Goal: Task Accomplishment & Management: Complete application form

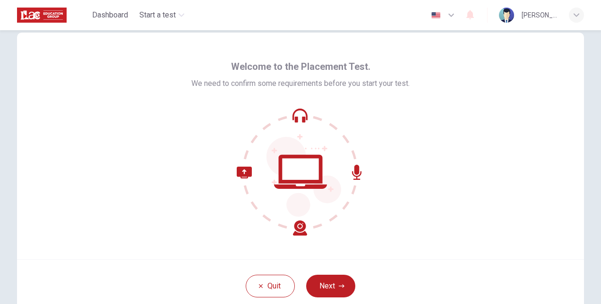
scroll to position [17, 0]
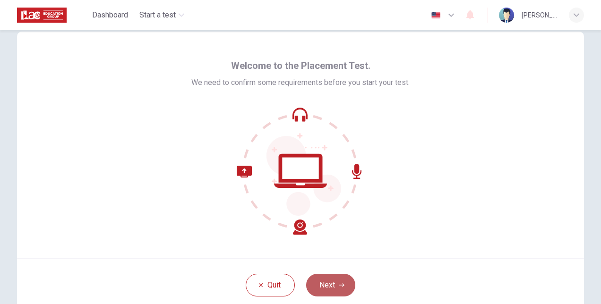
click at [327, 282] on button "Next" at bounding box center [330, 285] width 49 height 23
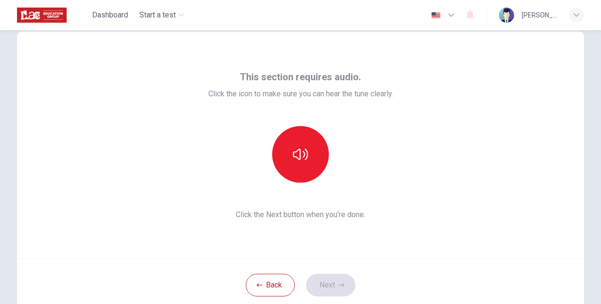
click at [497, 96] on div "This section requires audio. Click the icon to make sure you can hear the tune …" at bounding box center [300, 145] width 567 height 227
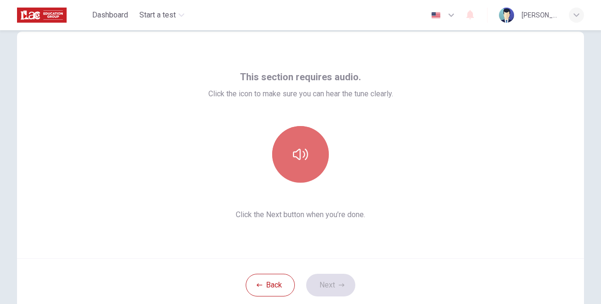
click at [298, 147] on icon "button" at bounding box center [300, 154] width 15 height 15
click at [301, 153] on icon "button" at bounding box center [300, 154] width 15 height 11
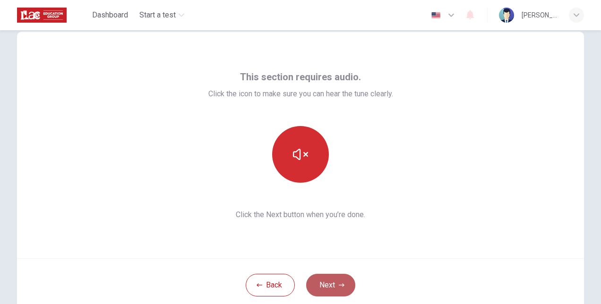
click at [324, 281] on button "Next" at bounding box center [330, 285] width 49 height 23
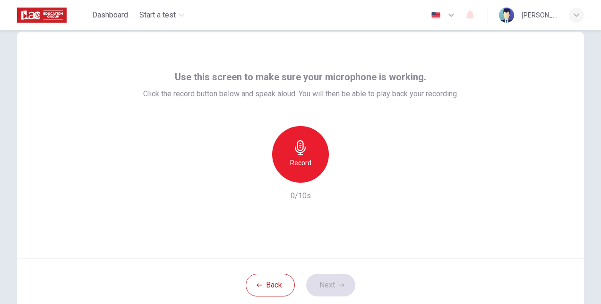
click at [299, 150] on icon "button" at bounding box center [300, 147] width 15 height 15
click at [329, 281] on button "Next" at bounding box center [330, 285] width 49 height 23
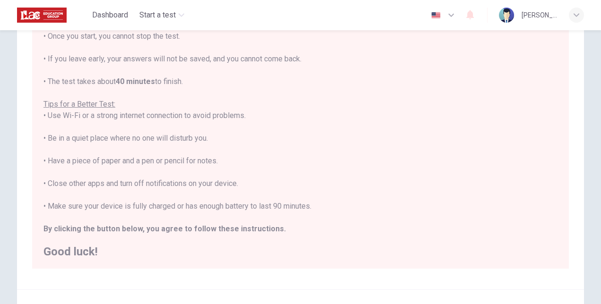
scroll to position [10, 0]
drag, startPoint x: 313, startPoint y: 205, endPoint x: 45, endPoint y: 207, distance: 267.8
click at [45, 207] on div "You are about to start a Placement Test . Before You Start the Test: • Once you…" at bounding box center [300, 126] width 514 height 261
copy div "Make sure your device is fully charged or has enough battery to last 90 minutes."
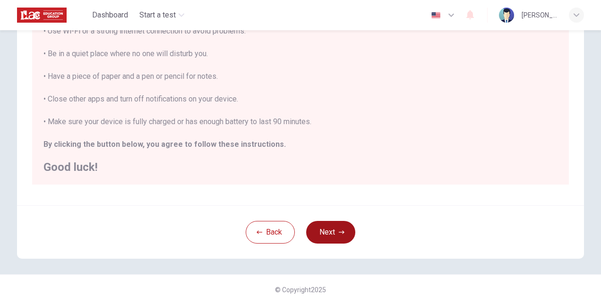
click at [339, 231] on icon "button" at bounding box center [342, 233] width 6 height 6
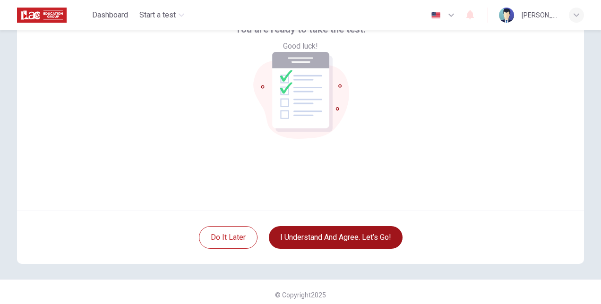
scroll to position [71, 0]
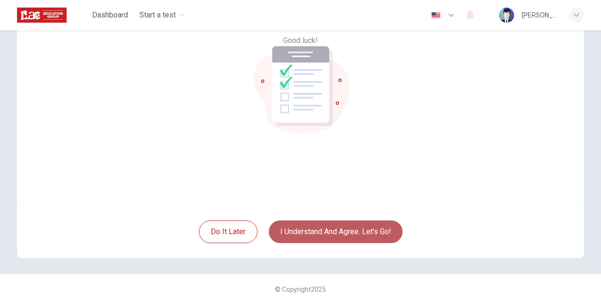
click at [319, 230] on button "I understand and agree. Let’s go!" at bounding box center [336, 232] width 134 height 23
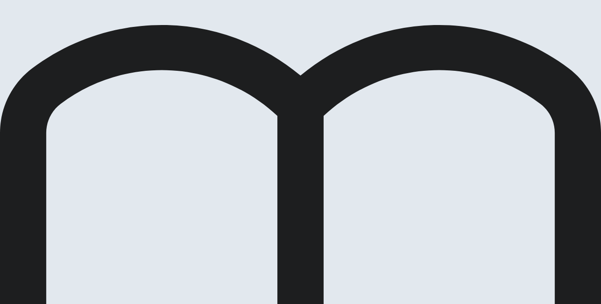
scroll to position [46, 0]
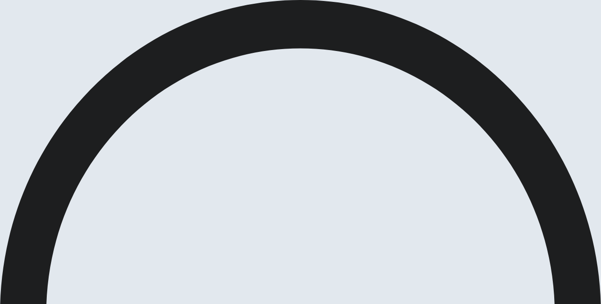
scroll to position [70, 0]
drag, startPoint x: 595, startPoint y: 211, endPoint x: 596, endPoint y: 194, distance: 17.1
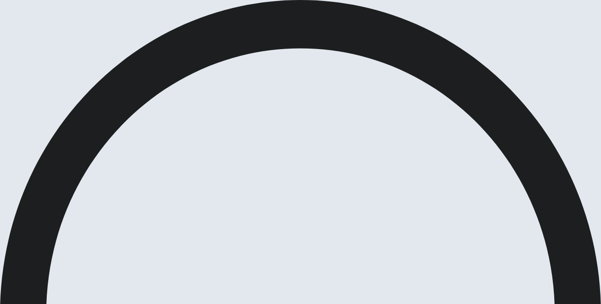
type input "53"
checkbox input "true"
type input "55"
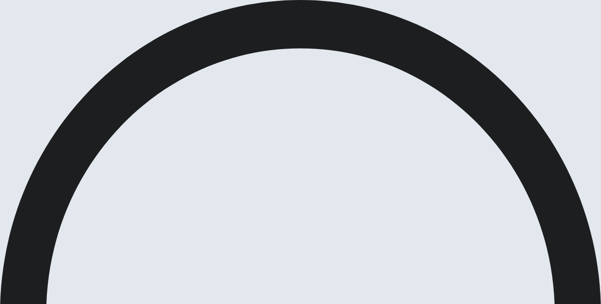
checkbox input "false"
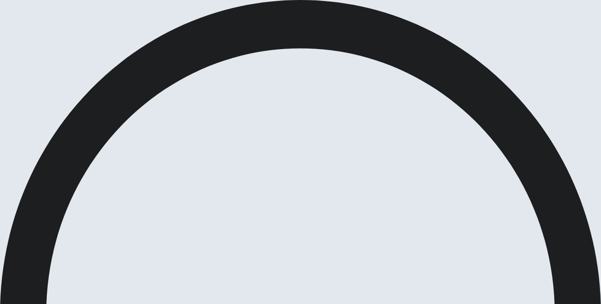
scroll to position [89, 0]
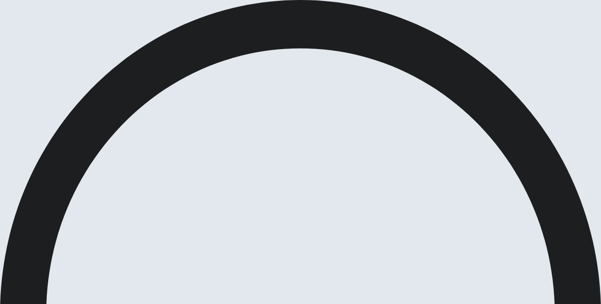
scroll to position [48, 0]
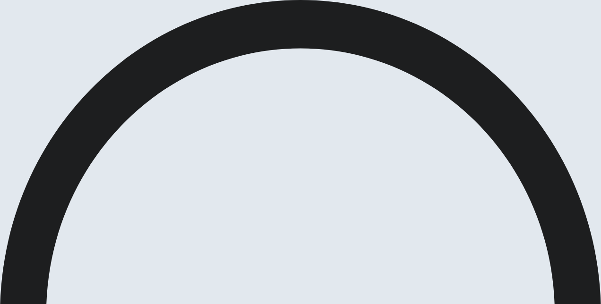
scroll to position [712, 0]
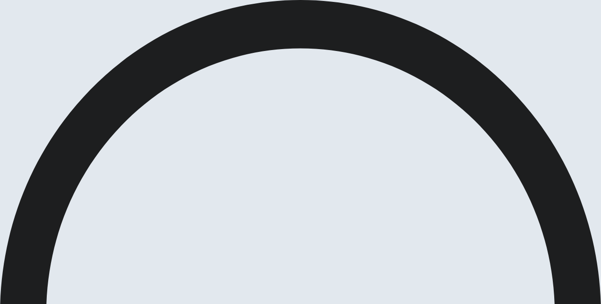
scroll to position [48, 0]
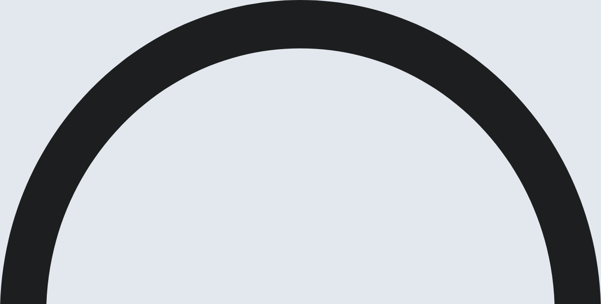
scroll to position [494, 0]
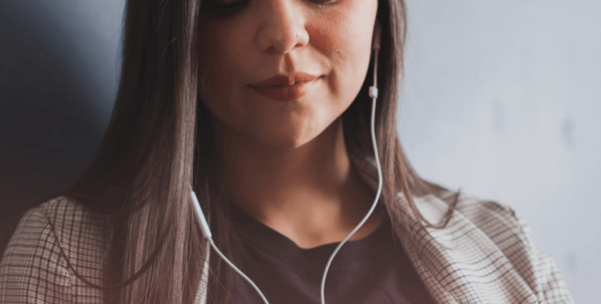
scroll to position [0, 0]
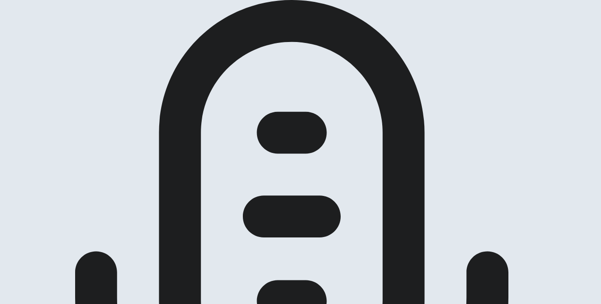
scroll to position [221, 0]
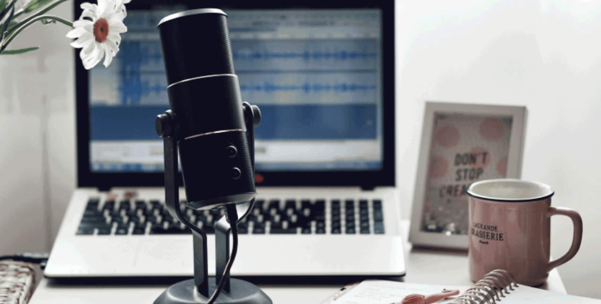
scroll to position [239, 0]
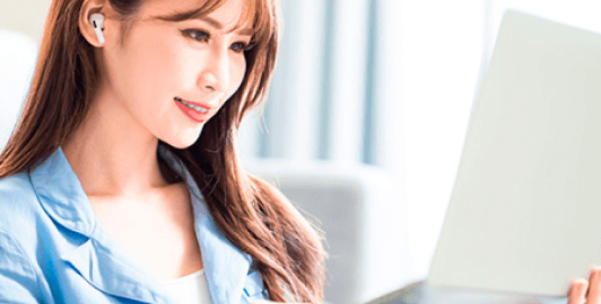
scroll to position [167, 0]
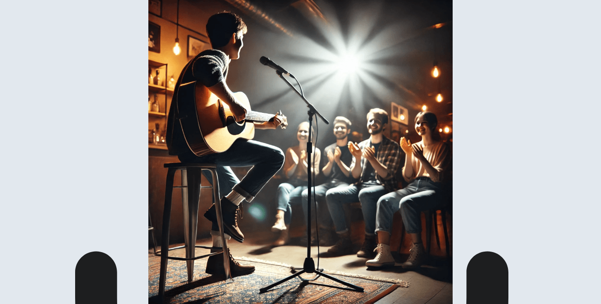
scroll to position [162, 0]
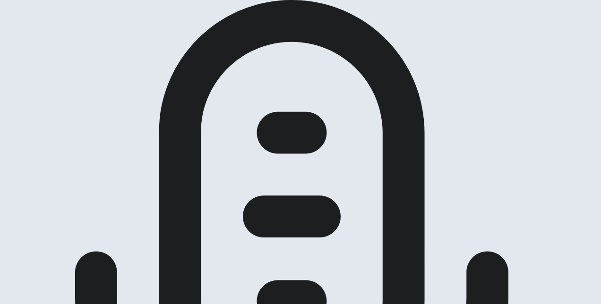
scroll to position [89, 0]
drag, startPoint x: 594, startPoint y: 187, endPoint x: 595, endPoint y: 179, distance: 8.1
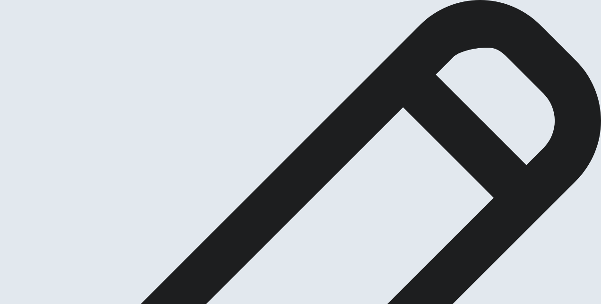
scroll to position [88, 0]
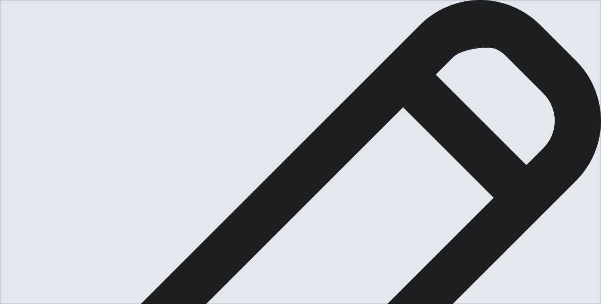
scroll to position [157, 0]
drag, startPoint x: 506, startPoint y: 131, endPoint x: 311, endPoint y: 134, distance: 194.6
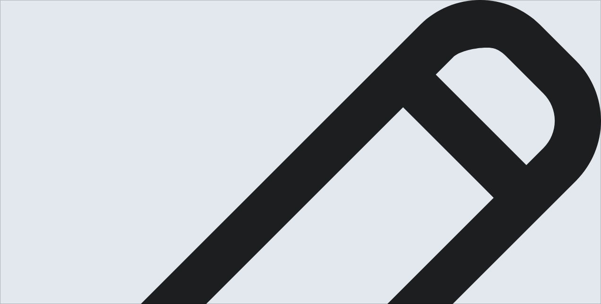
drag, startPoint x: 509, startPoint y: 130, endPoint x: 510, endPoint y: 141, distance: 11.0
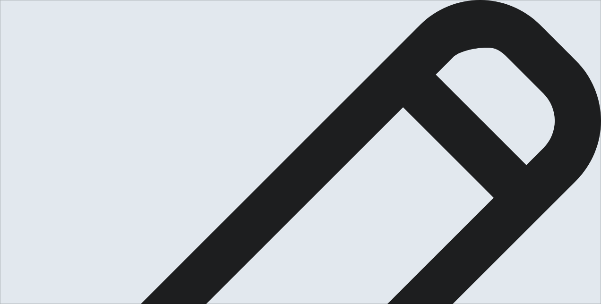
type textarea "I´m a maneger in a bank in [GEOGRAPHIC_DATA], In my work I have many responsabi…"
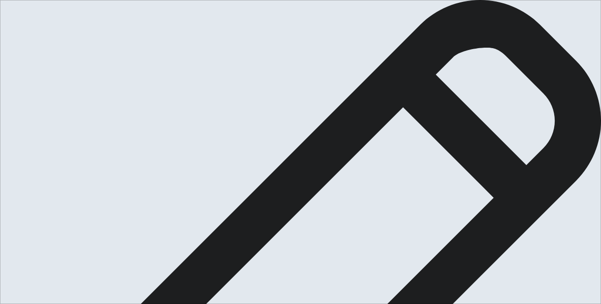
scroll to position [48, 0]
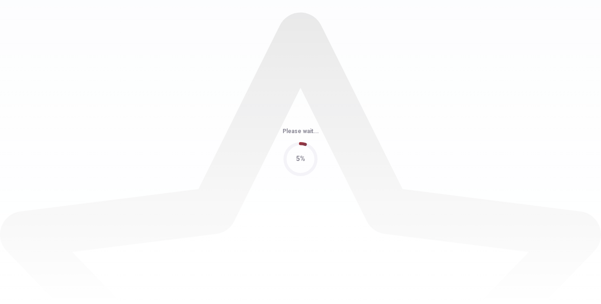
scroll to position [0, 0]
